Goal: Task Accomplishment & Management: Manage account settings

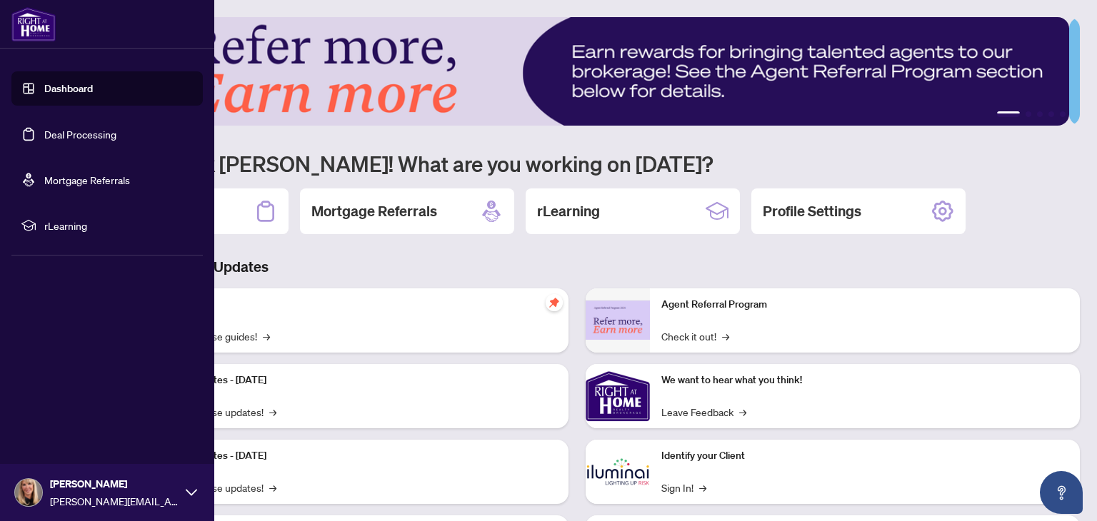
click at [79, 141] on link "Deal Processing" at bounding box center [80, 134] width 72 height 13
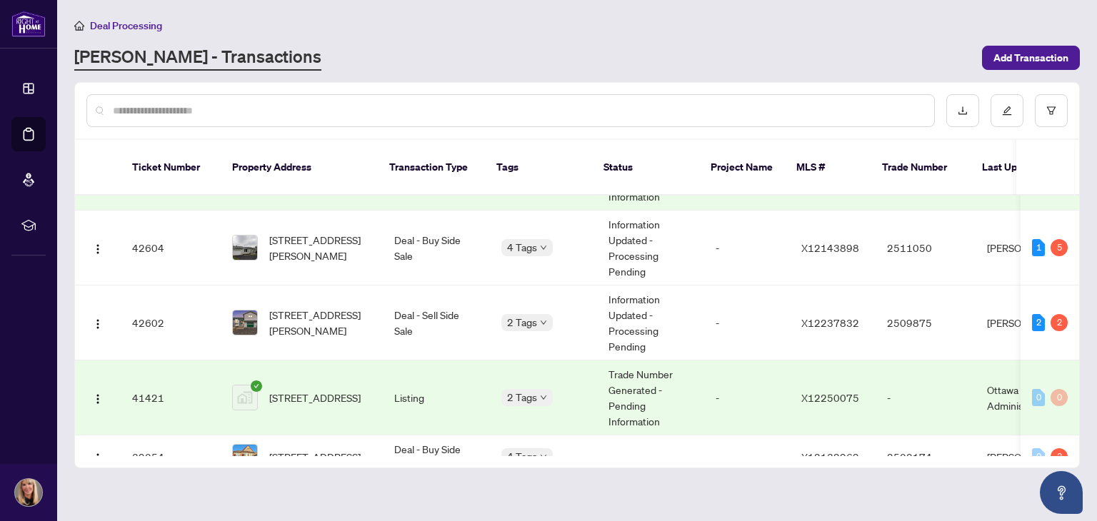
scroll to position [428, 0]
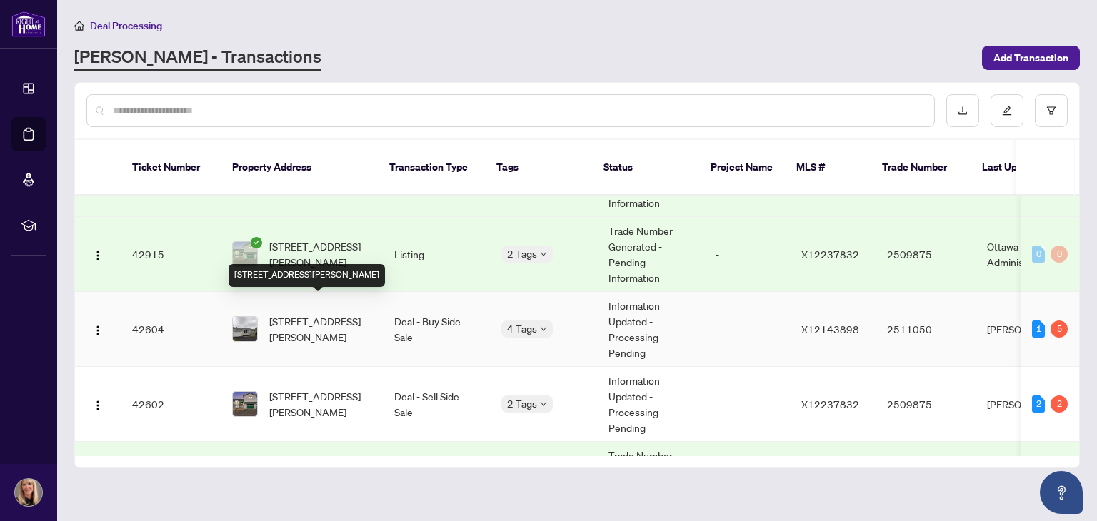
click at [291, 314] on span "3268 Principale St, Alfred and Plantagenet, Ontario K0A 3K0, Canada" at bounding box center [320, 329] width 102 height 31
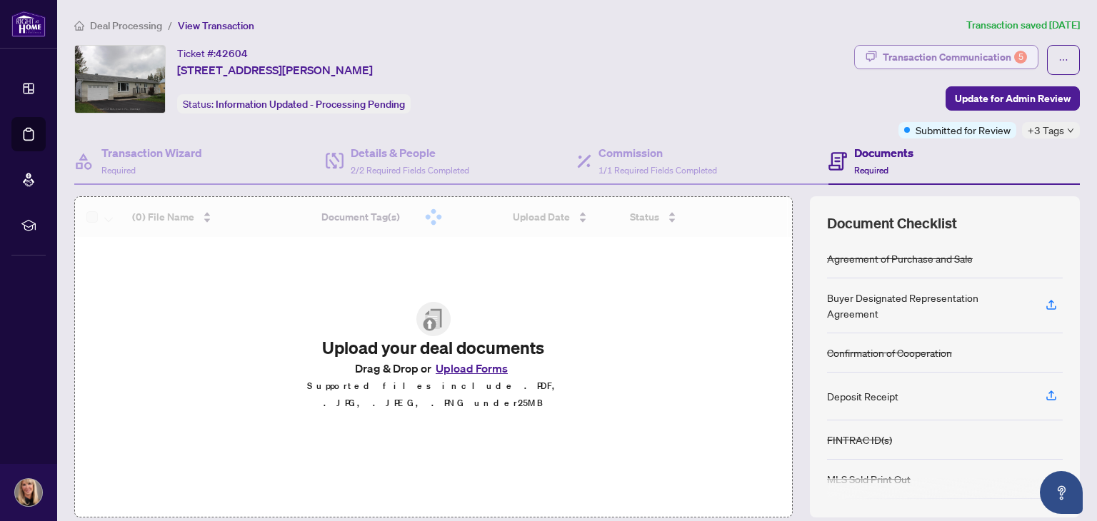
click at [969, 54] on div "Transaction Communication 5" at bounding box center [955, 57] width 144 height 23
